Goal: Transaction & Acquisition: Book appointment/travel/reservation

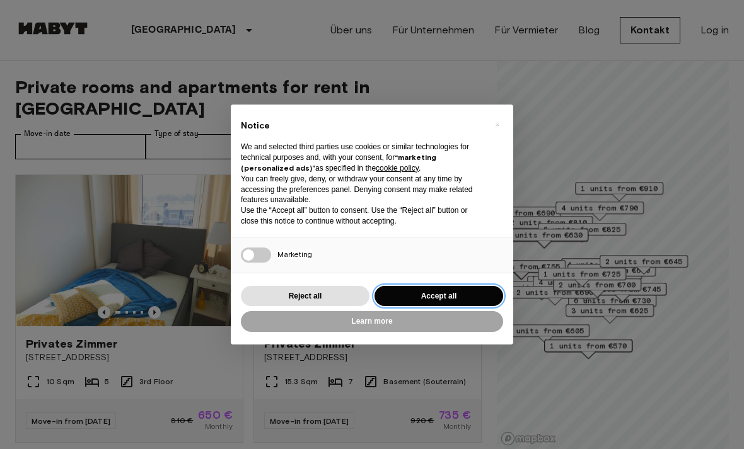
click at [452, 295] on button "Accept all" at bounding box center [438, 296] width 129 height 21
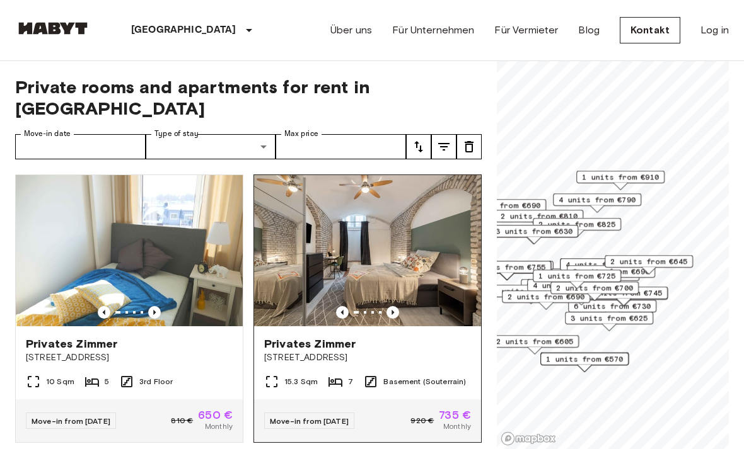
click at [411, 207] on img at bounding box center [367, 250] width 227 height 151
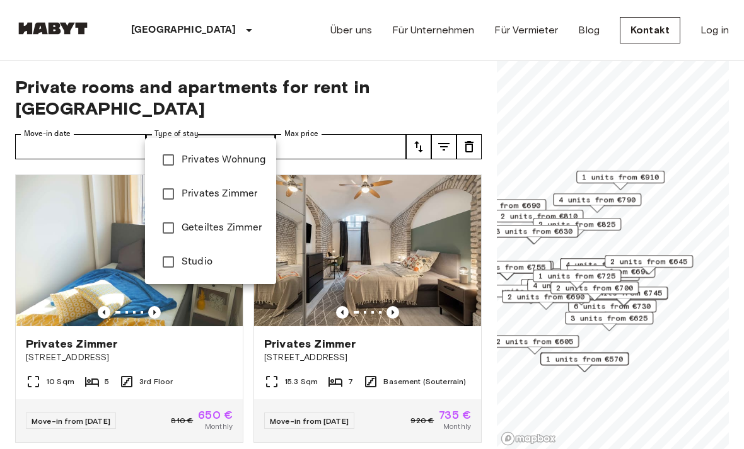
click at [237, 162] on span "Privates Wohnung" at bounding box center [224, 160] width 84 height 15
type input "**********"
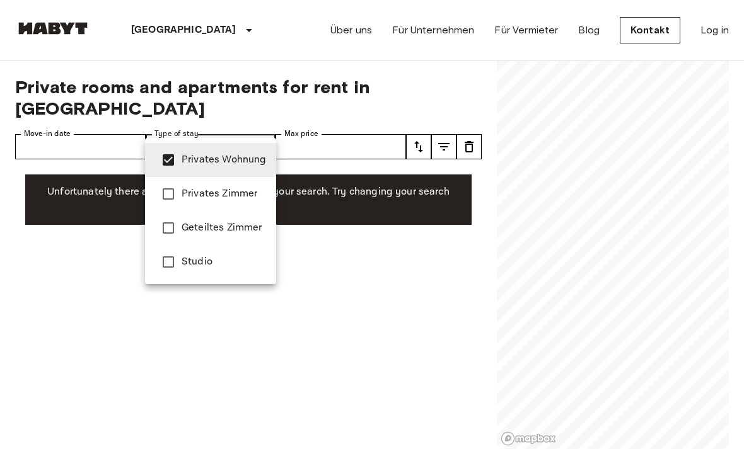
click at [313, 282] on div at bounding box center [372, 224] width 744 height 449
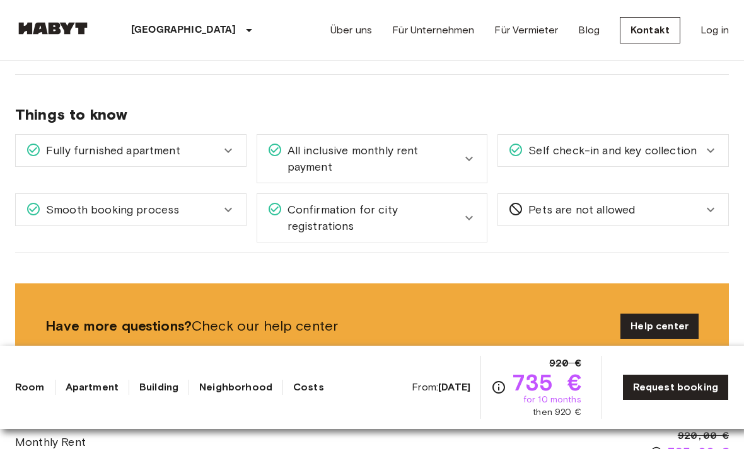
scroll to position [1344, 0]
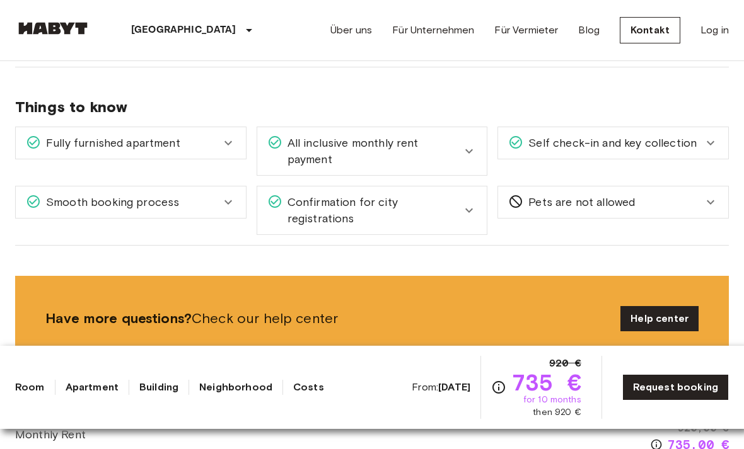
click at [402, 204] on span "Confirmation for city registrations" at bounding box center [372, 210] width 180 height 33
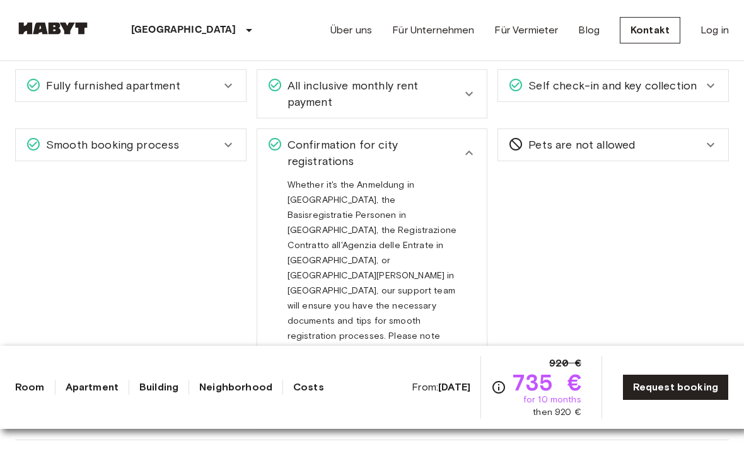
scroll to position [1396, 0]
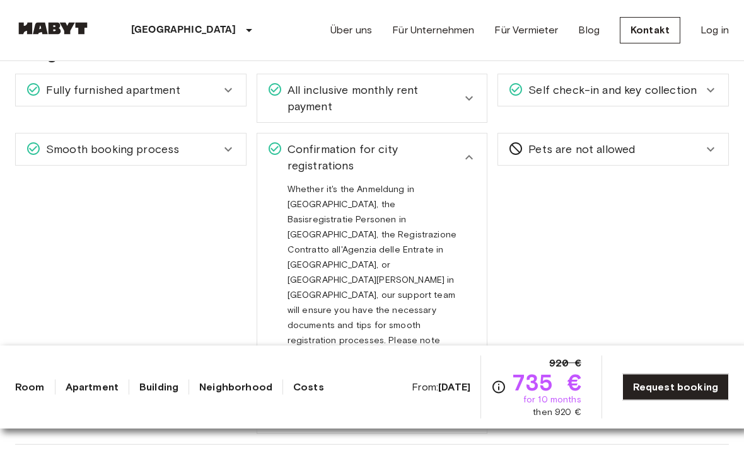
click at [186, 157] on div "Smooth booking process" at bounding box center [123, 150] width 195 height 16
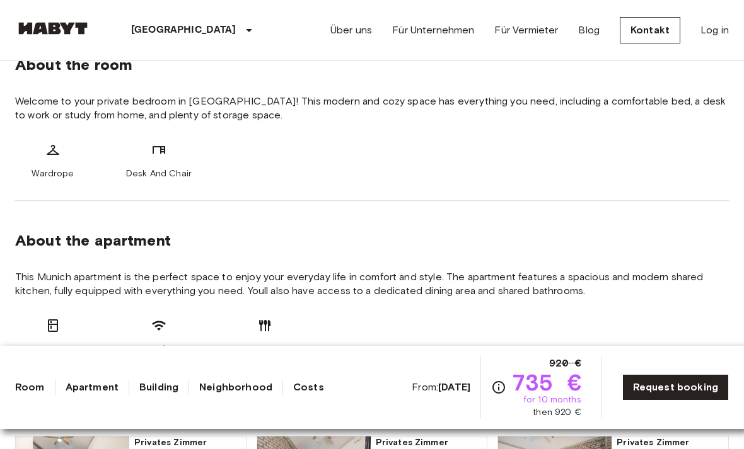
scroll to position [316, 0]
